Goal: Information Seeking & Learning: Learn about a topic

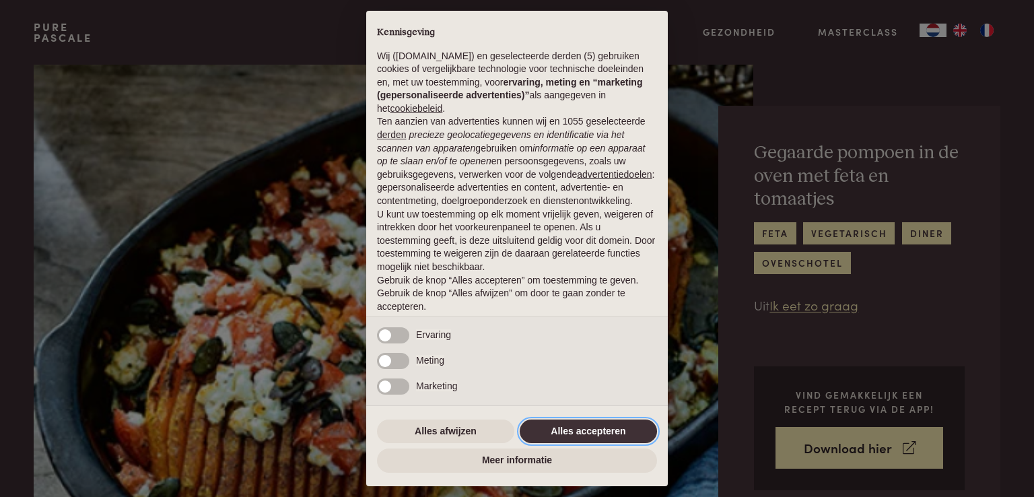
click at [603, 430] on button "Alles accepteren" at bounding box center [588, 431] width 137 height 24
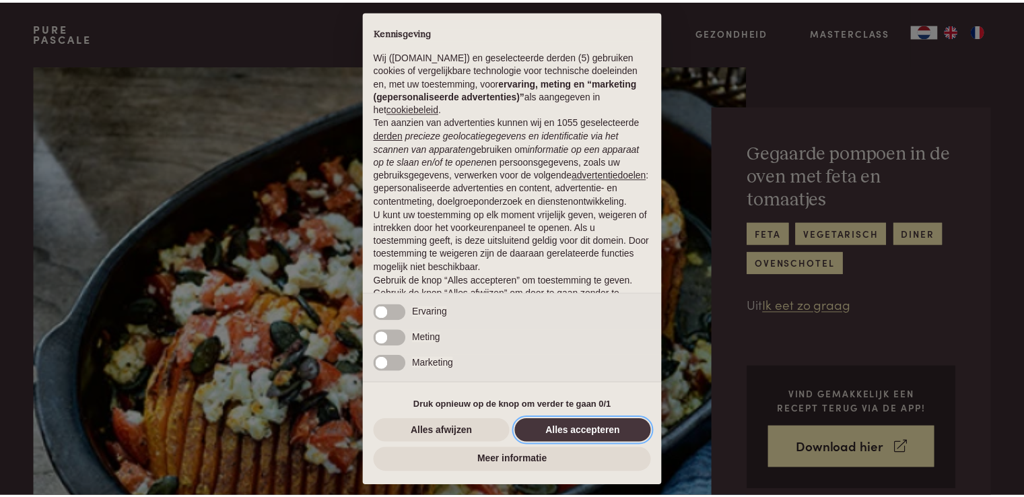
scroll to position [44, 0]
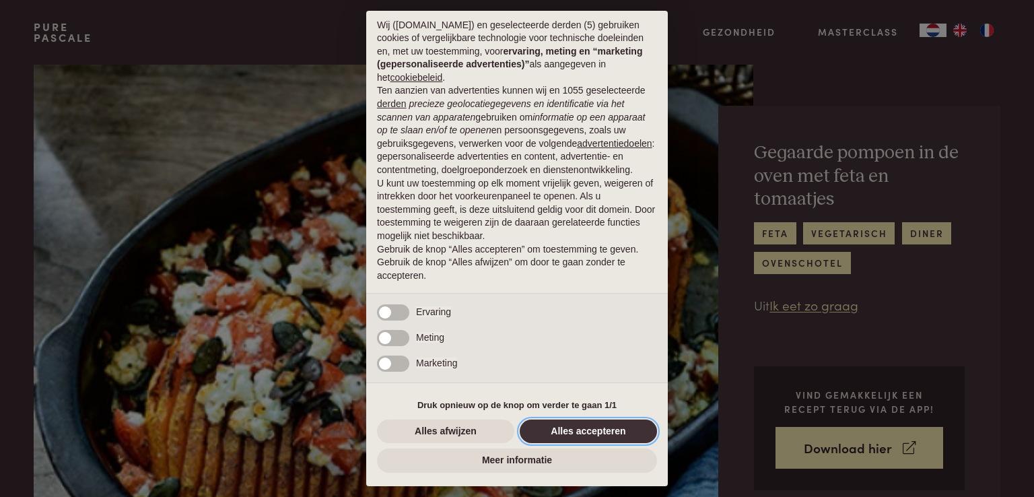
drag, startPoint x: 604, startPoint y: 428, endPoint x: 1033, endPoint y: 264, distance: 458.8
click at [604, 427] on button "Alles accepteren" at bounding box center [588, 431] width 137 height 24
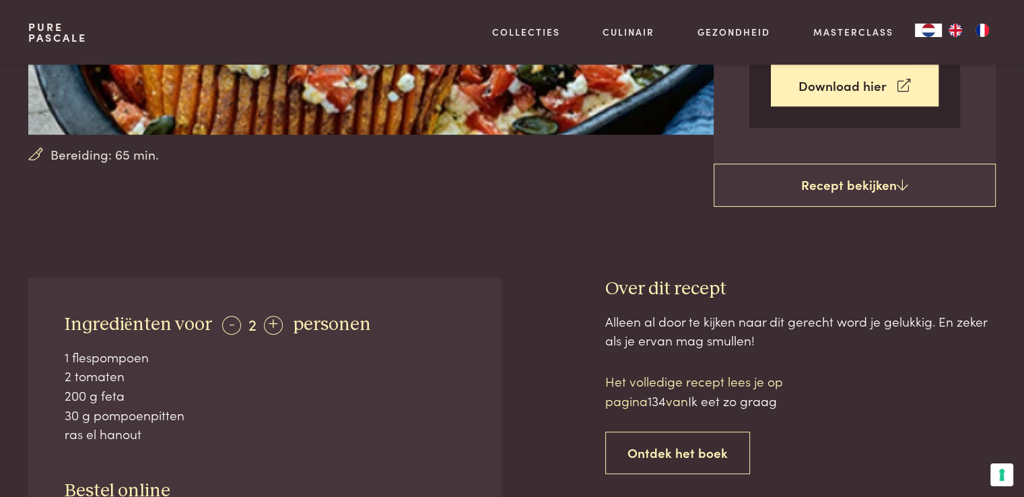
scroll to position [279, 0]
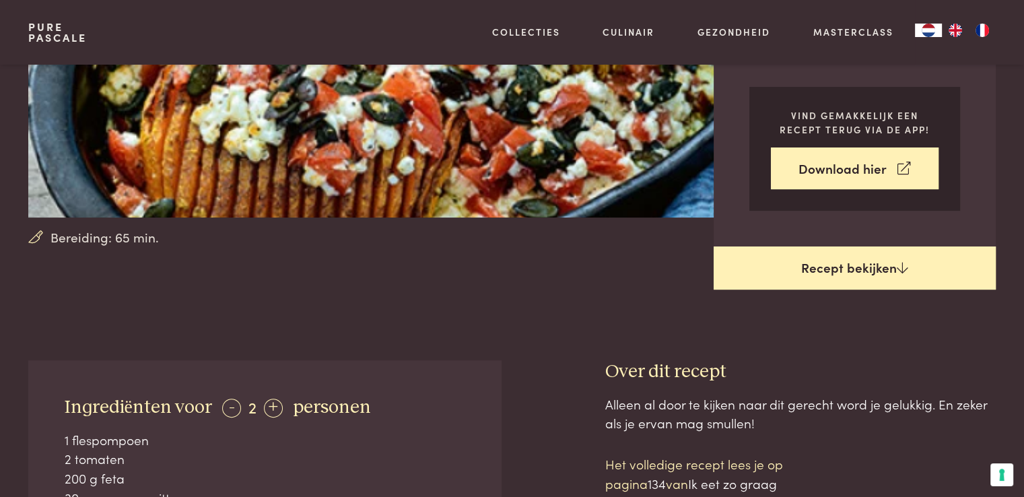
click at [892, 264] on link "Recept bekijken" at bounding box center [854, 267] width 282 height 43
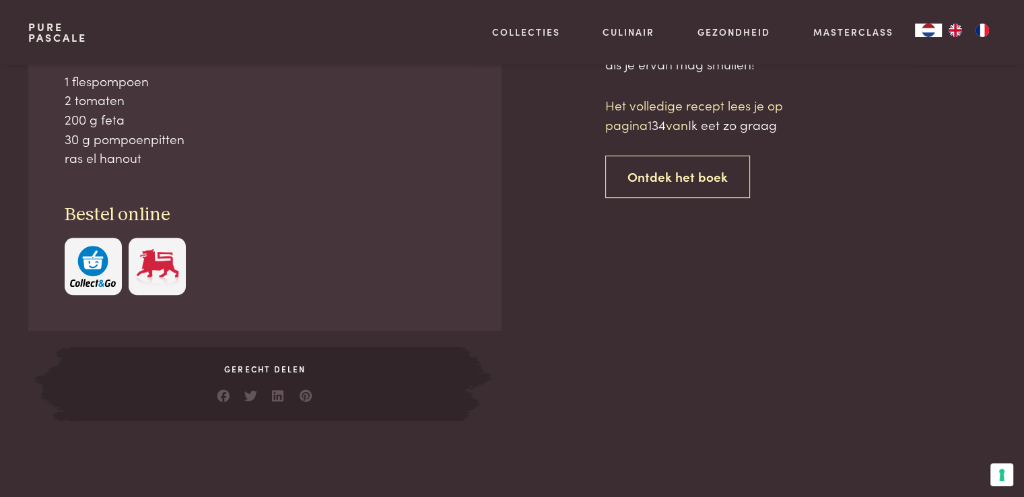
scroll to position [638, 0]
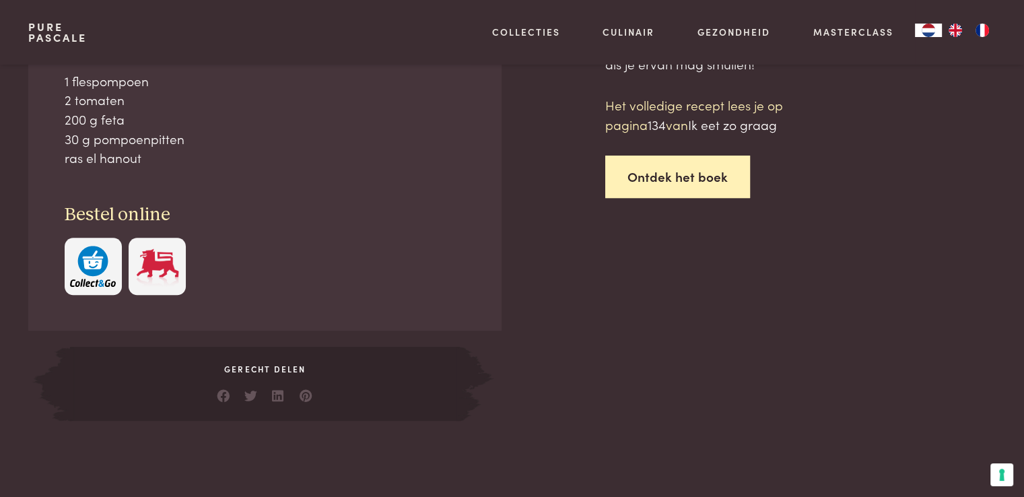
click at [686, 174] on link "Ontdek het boek" at bounding box center [677, 176] width 145 height 42
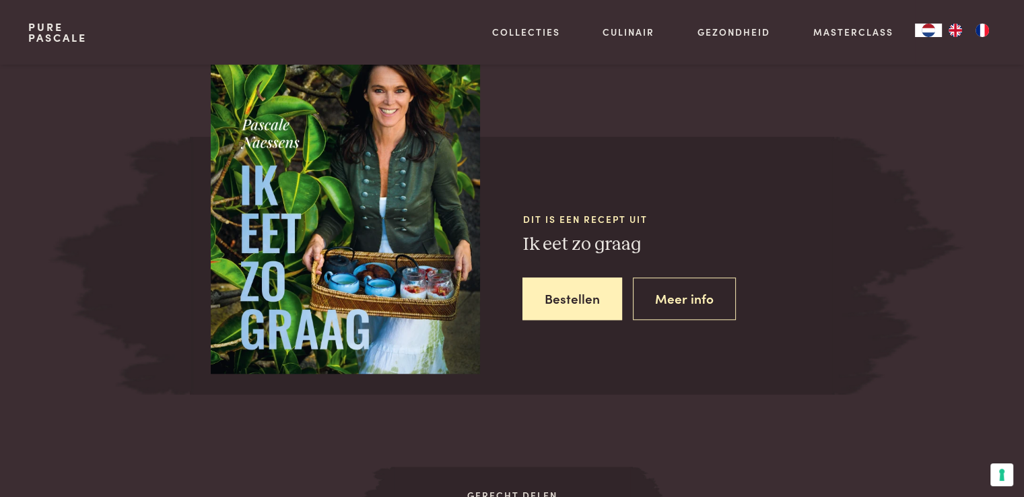
scroll to position [1201, 0]
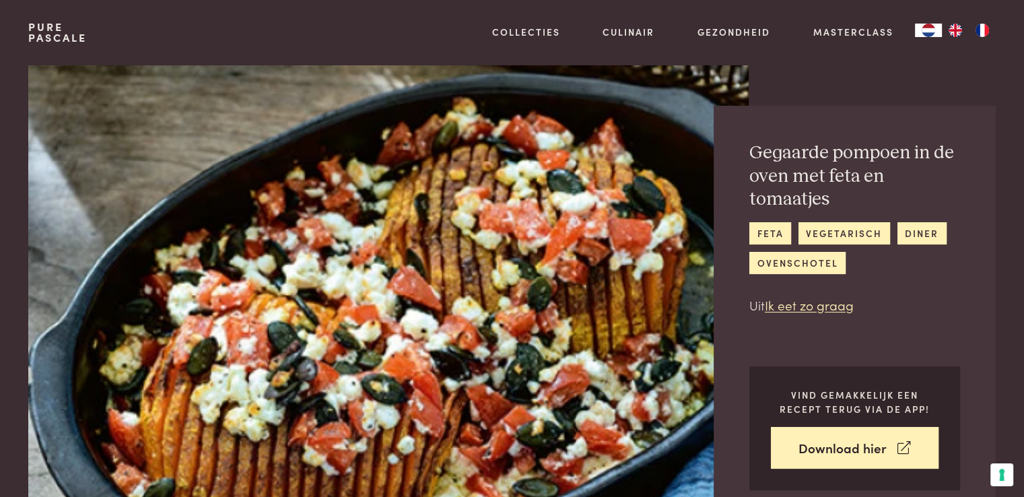
scroll to position [638, 0]
